Goal: Task Accomplishment & Management: Complete application form

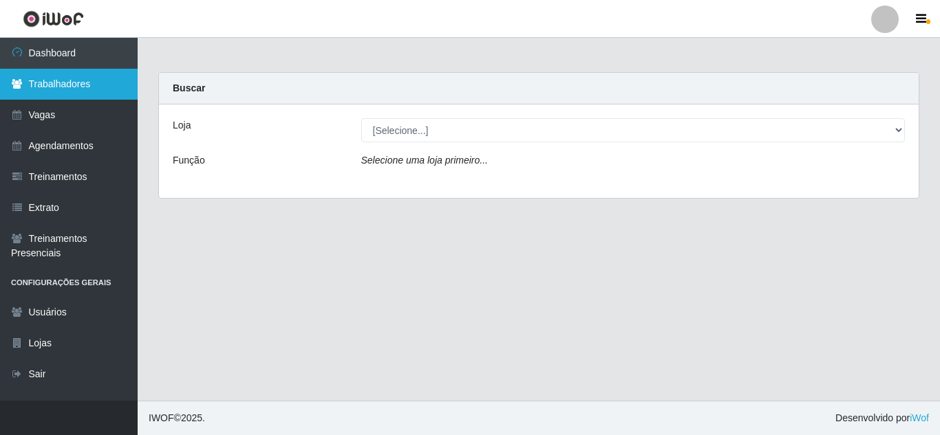
click at [72, 87] on link "Trabalhadores" at bounding box center [69, 84] width 138 height 31
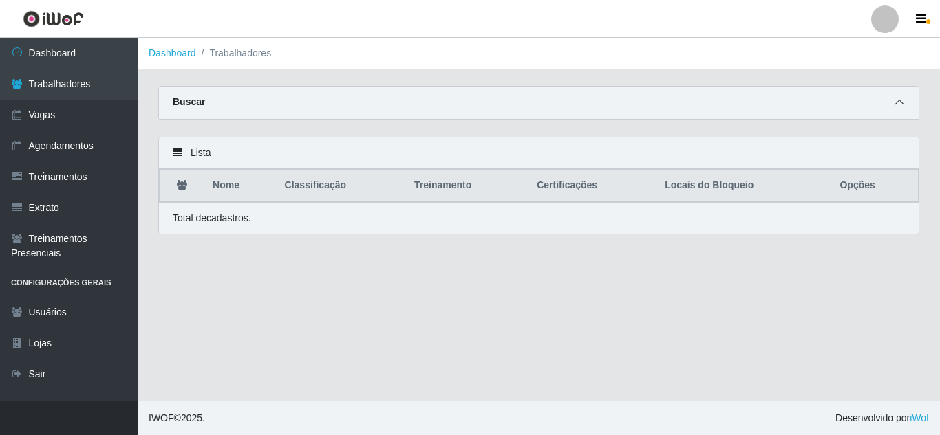
click at [904, 106] on span at bounding box center [899, 103] width 17 height 16
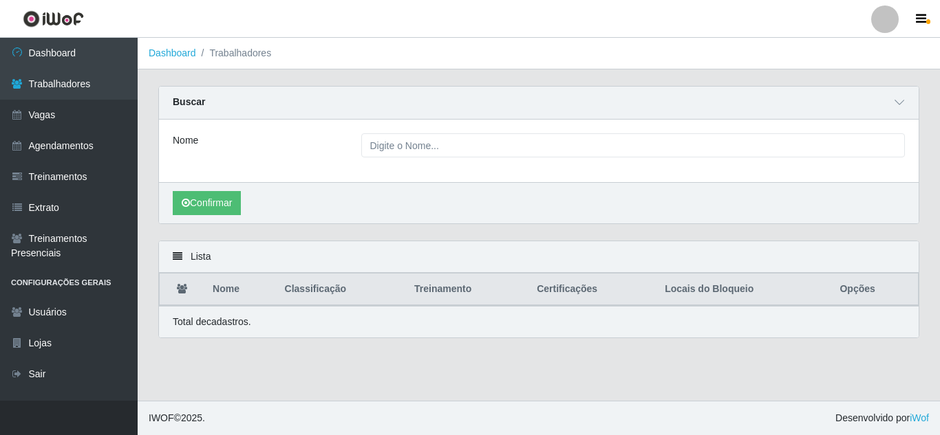
drag, startPoint x: 473, startPoint y: 133, endPoint x: 477, endPoint y: 141, distance: 8.3
click at [474, 133] on div "Nome" at bounding box center [538, 151] width 759 height 63
click at [59, 138] on link "Agendamentos" at bounding box center [69, 146] width 138 height 31
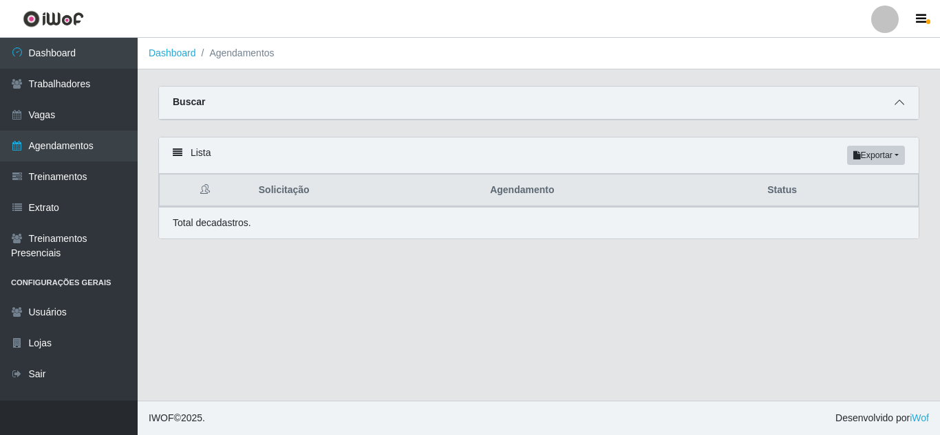
click at [896, 105] on icon at bounding box center [899, 103] width 10 height 10
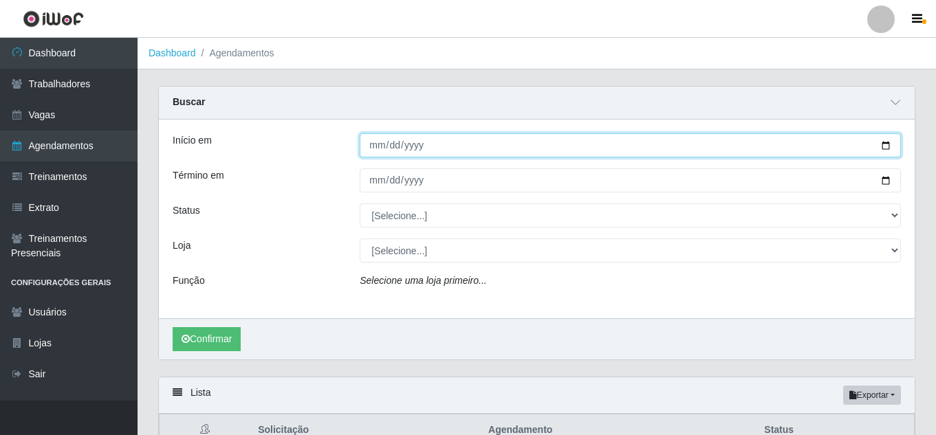
click at [887, 146] on input "Início em" at bounding box center [630, 145] width 541 height 24
type input "[DATE]"
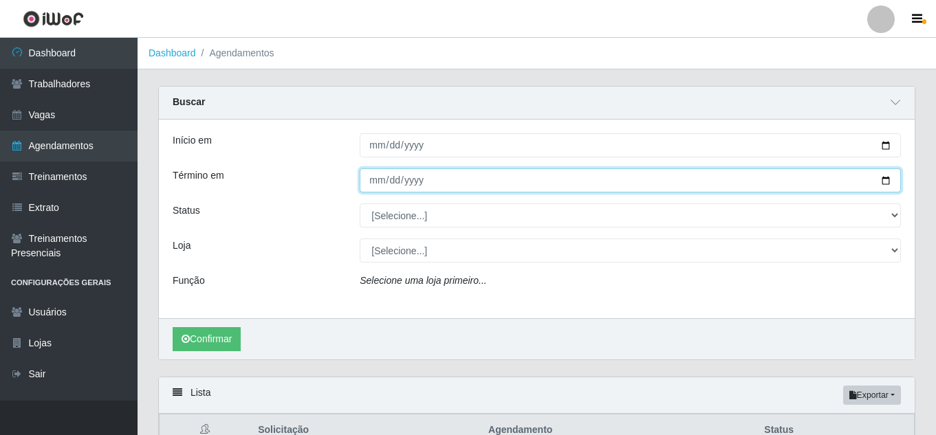
click at [886, 183] on input "Término em" at bounding box center [630, 181] width 541 height 24
type input "[DATE]"
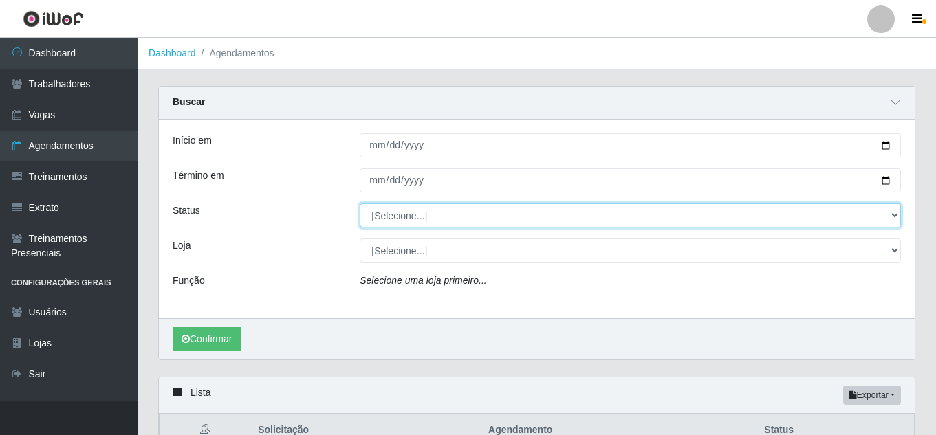
click at [898, 218] on select "[Selecione...] AGENDADO AGUARDANDO LIBERAR EM ANDAMENTO EM REVISÃO FINALIZADO C…" at bounding box center [630, 216] width 541 height 24
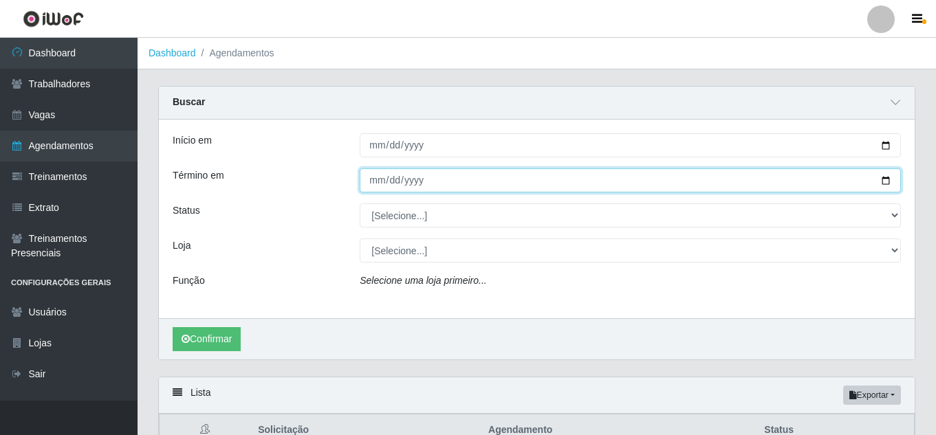
click at [897, 191] on input "[DATE]" at bounding box center [630, 181] width 541 height 24
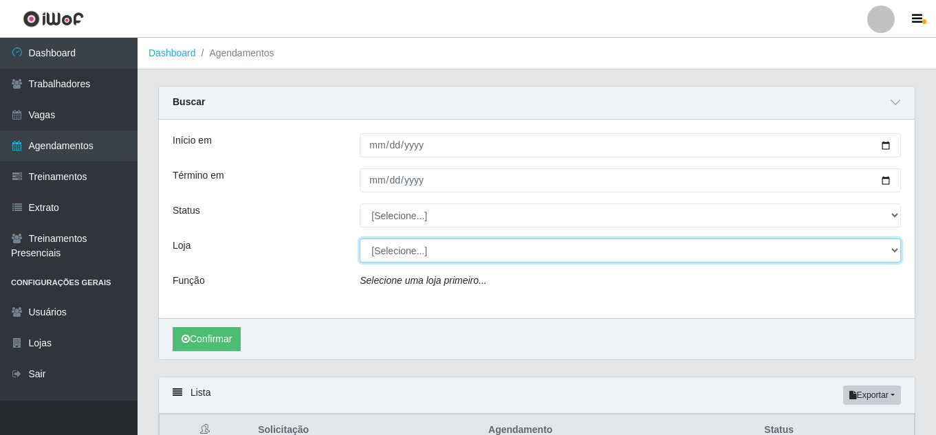
click at [439, 256] on select "[Selecione...] Hiper Queiroz - [GEOGRAPHIC_DATA] Hiper Queiroz - Boa Vista Hipe…" at bounding box center [630, 251] width 541 height 24
select select "515"
click at [360, 239] on select "[Selecione...] Hiper Queiroz - [GEOGRAPHIC_DATA] Hiper Queiroz - Boa Vista Hipe…" at bounding box center [630, 251] width 541 height 24
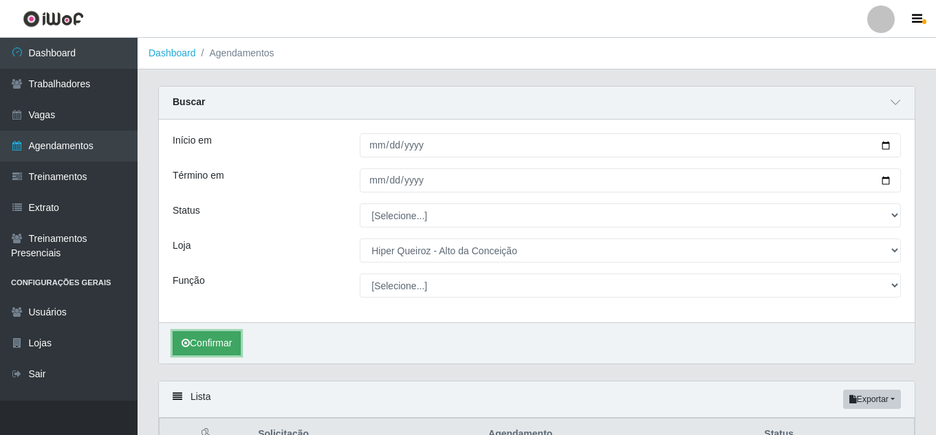
click at [210, 338] on button "Confirmar" at bounding box center [207, 344] width 68 height 24
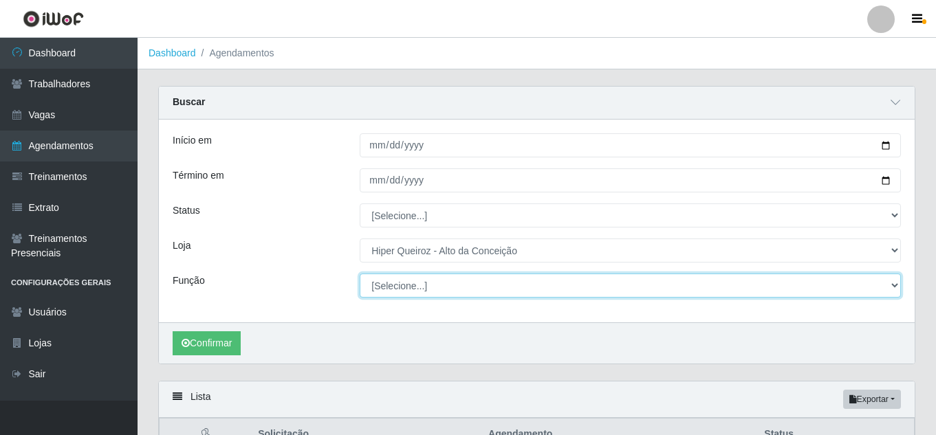
click at [538, 292] on select "[Selecione...] Embalador Embalador + Embalador ++ Operador de Caixa Operador de…" at bounding box center [630, 286] width 541 height 24
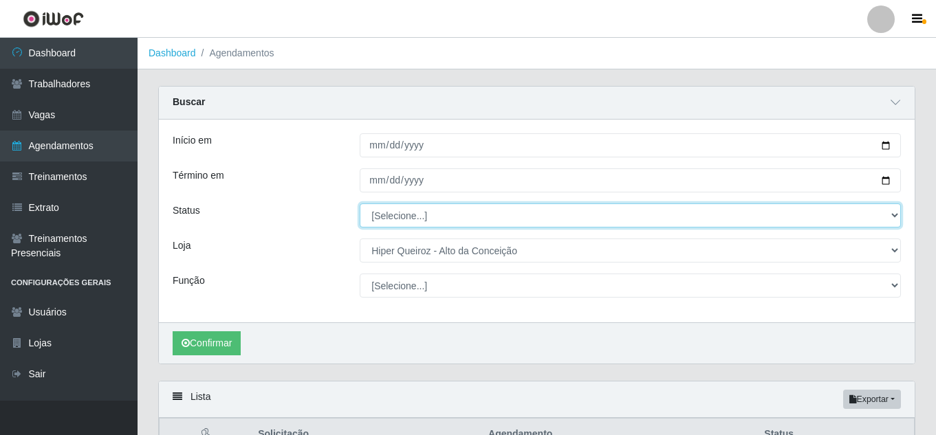
click at [474, 221] on select "[Selecione...] AGENDADO AGUARDANDO LIBERAR EM ANDAMENTO EM REVISÃO FINALIZADO C…" at bounding box center [630, 216] width 541 height 24
click at [360, 204] on select "[Selecione...] AGENDADO AGUARDANDO LIBERAR EM ANDAMENTO EM REVISÃO FINALIZADO C…" at bounding box center [630, 216] width 541 height 24
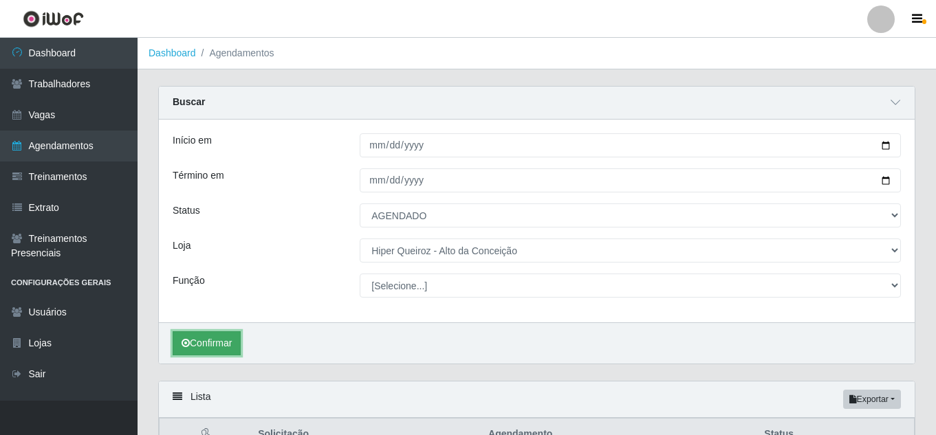
click at [232, 352] on button "Confirmar" at bounding box center [207, 344] width 68 height 24
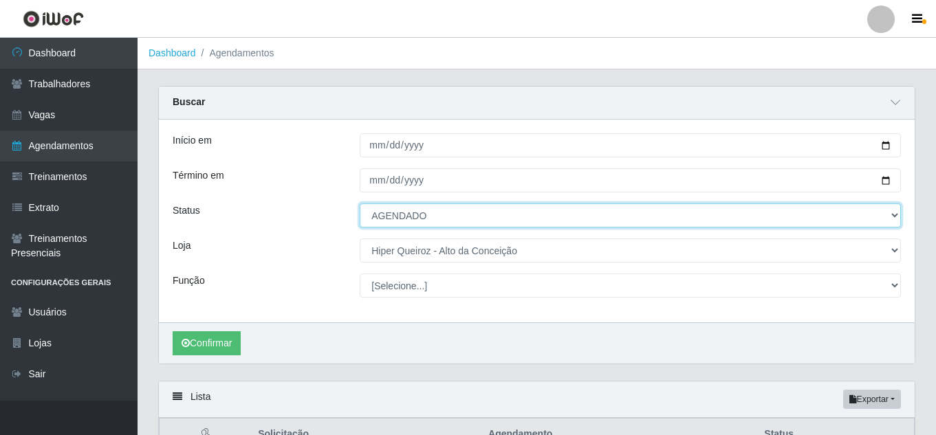
click at [488, 221] on select "[Selecione...] AGENDADO AGUARDANDO LIBERAR EM ANDAMENTO EM REVISÃO FINALIZADO C…" at bounding box center [630, 216] width 541 height 24
click at [360, 204] on select "[Selecione...] AGENDADO AGUARDANDO LIBERAR EM ANDAMENTO EM REVISÃO FINALIZADO C…" at bounding box center [630, 216] width 541 height 24
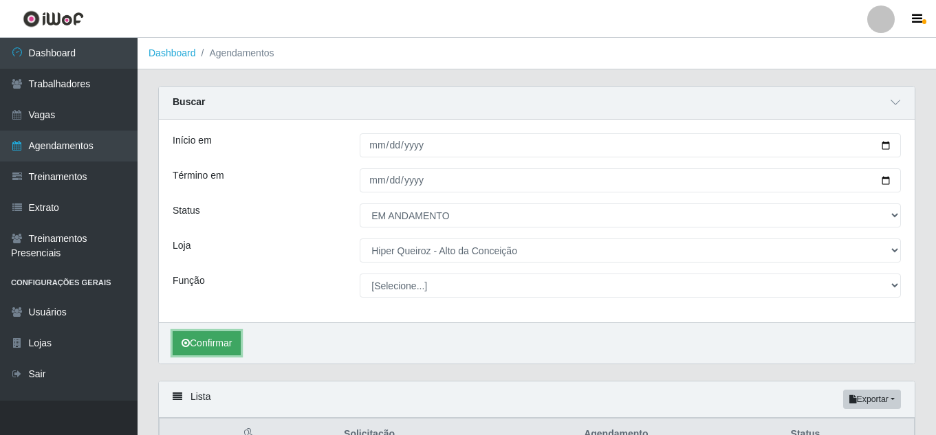
click at [220, 345] on button "Confirmar" at bounding box center [207, 344] width 68 height 24
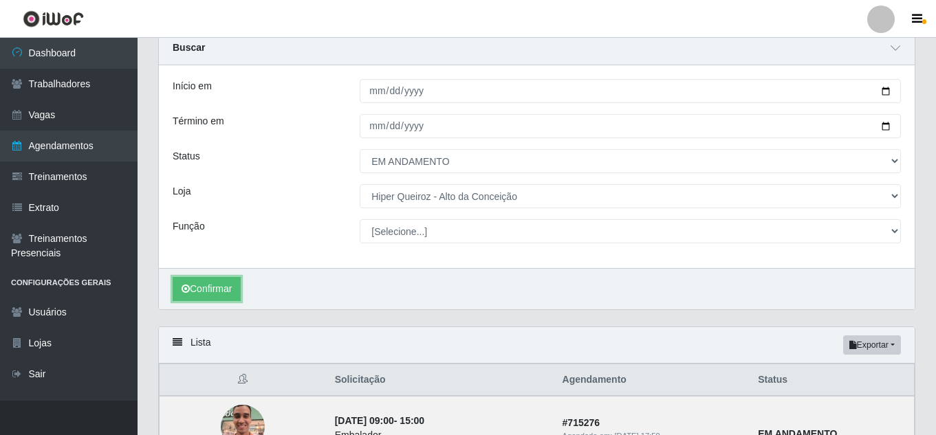
scroll to position [31, 0]
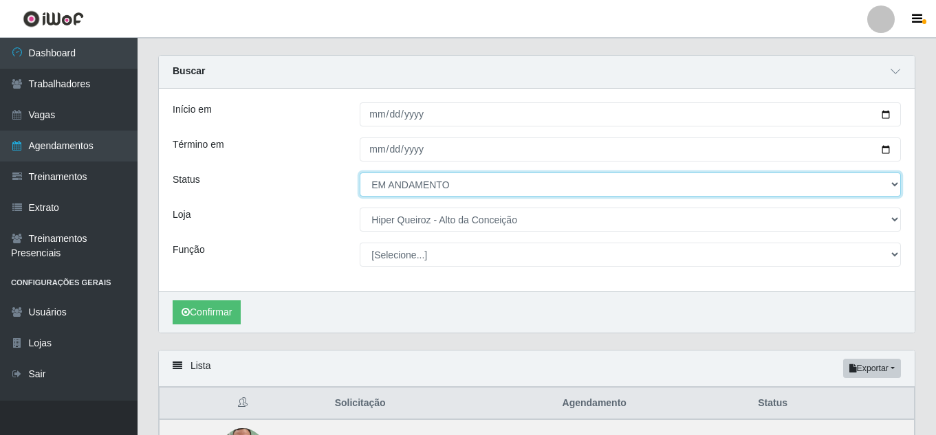
click at [431, 191] on select "[Selecione...] AGENDADO AGUARDANDO LIBERAR EM ANDAMENTO EM REVISÃO FINALIZADO C…" at bounding box center [630, 185] width 541 height 24
select select "AGENDADO"
click at [360, 173] on select "[Selecione...] AGENDADO AGUARDANDO LIBERAR EM ANDAMENTO EM REVISÃO FINALIZADO C…" at bounding box center [630, 185] width 541 height 24
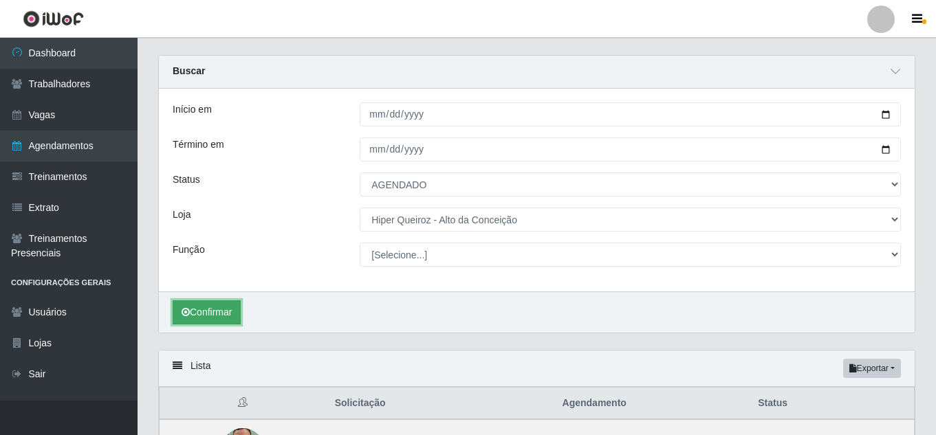
click at [226, 318] on button "Confirmar" at bounding box center [207, 313] width 68 height 24
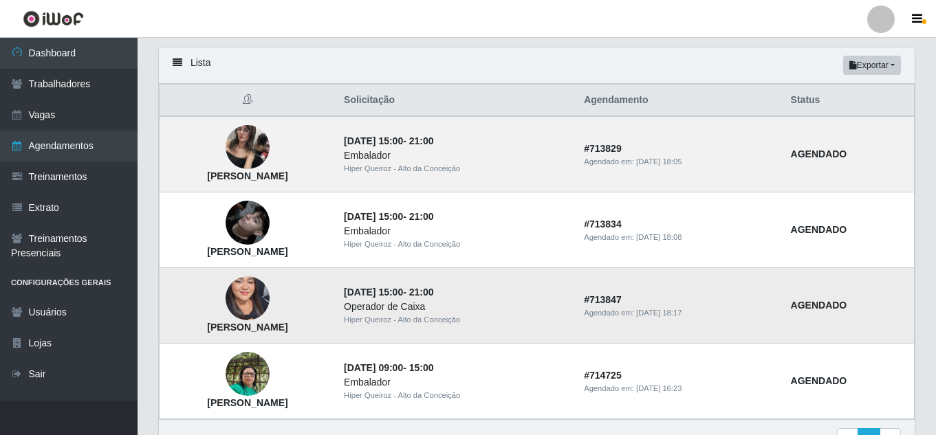
scroll to position [344, 0]
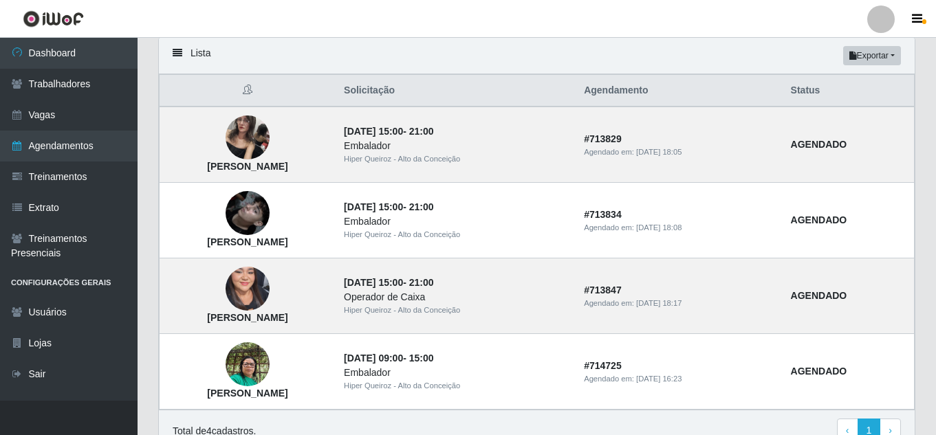
click at [915, 193] on div "Lista Exportar PDF Excel Solicitação Agendamento Status [PERSON_NAME] [DATE] 15…" at bounding box center [536, 244] width 757 height 415
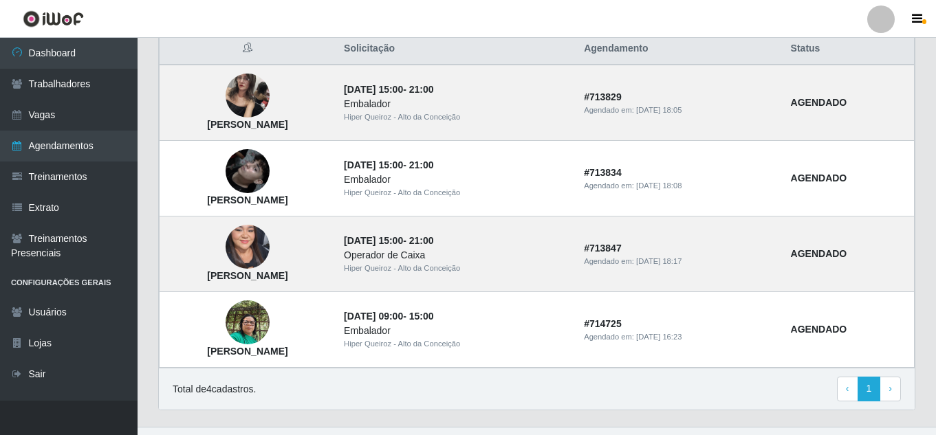
scroll to position [406, 0]
